Goal: Task Accomplishment & Management: Manage account settings

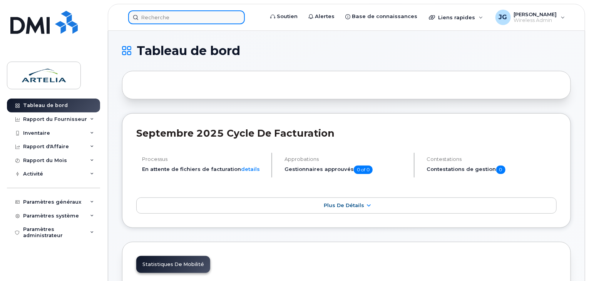
click at [170, 20] on input at bounding box center [186, 17] width 117 height 14
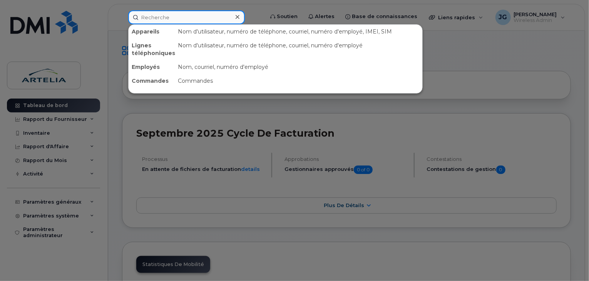
paste input "4183500457"
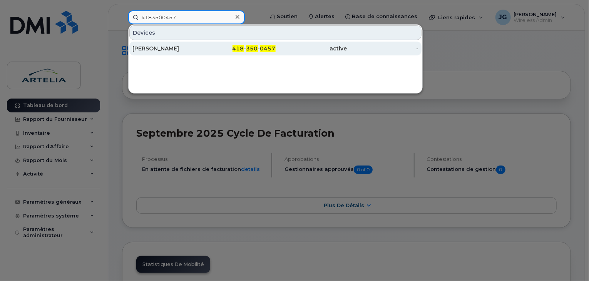
type input "4183500457"
click at [156, 47] on div "[PERSON_NAME]" at bounding box center [168, 49] width 72 height 8
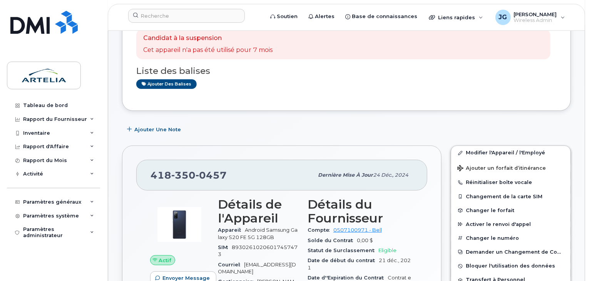
scroll to position [69, 0]
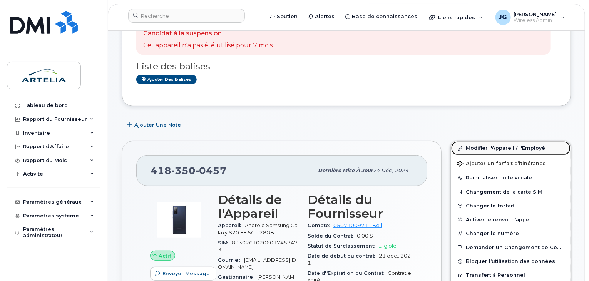
click at [462, 146] on icon at bounding box center [460, 148] width 4 height 4
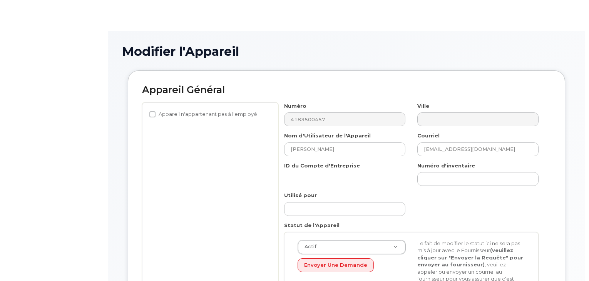
select select "29522015"
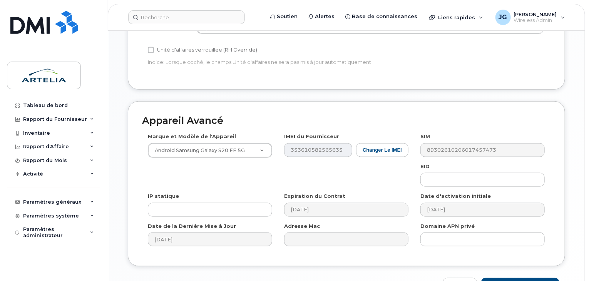
scroll to position [416, 0]
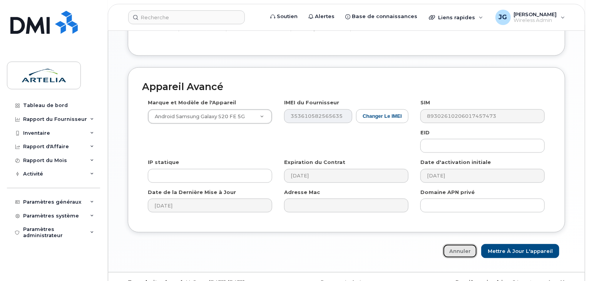
click at [473, 244] on link "Annuler" at bounding box center [460, 251] width 35 height 14
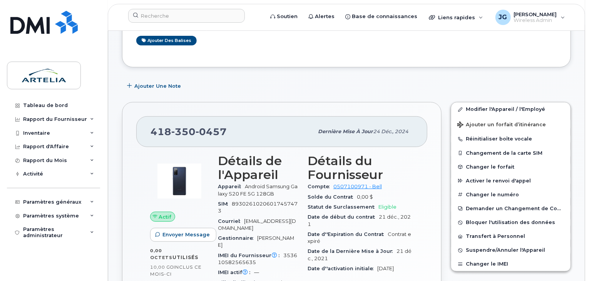
scroll to position [108, 0]
